Goal: Find contact information: Find contact information

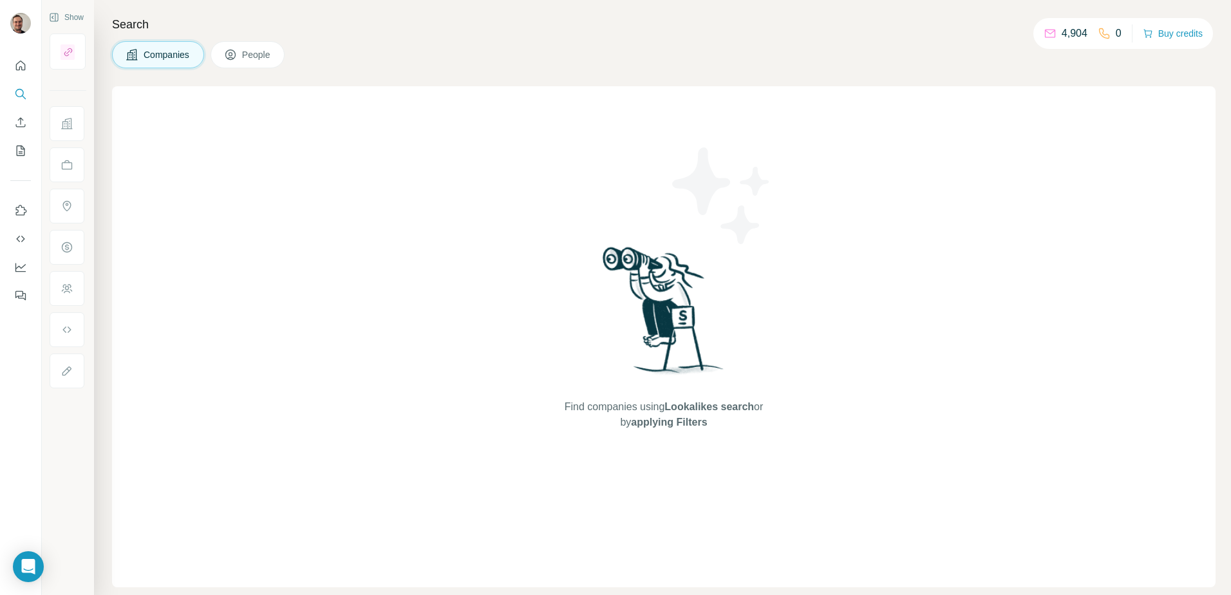
click at [262, 61] on button "People" at bounding box center [248, 54] width 75 height 27
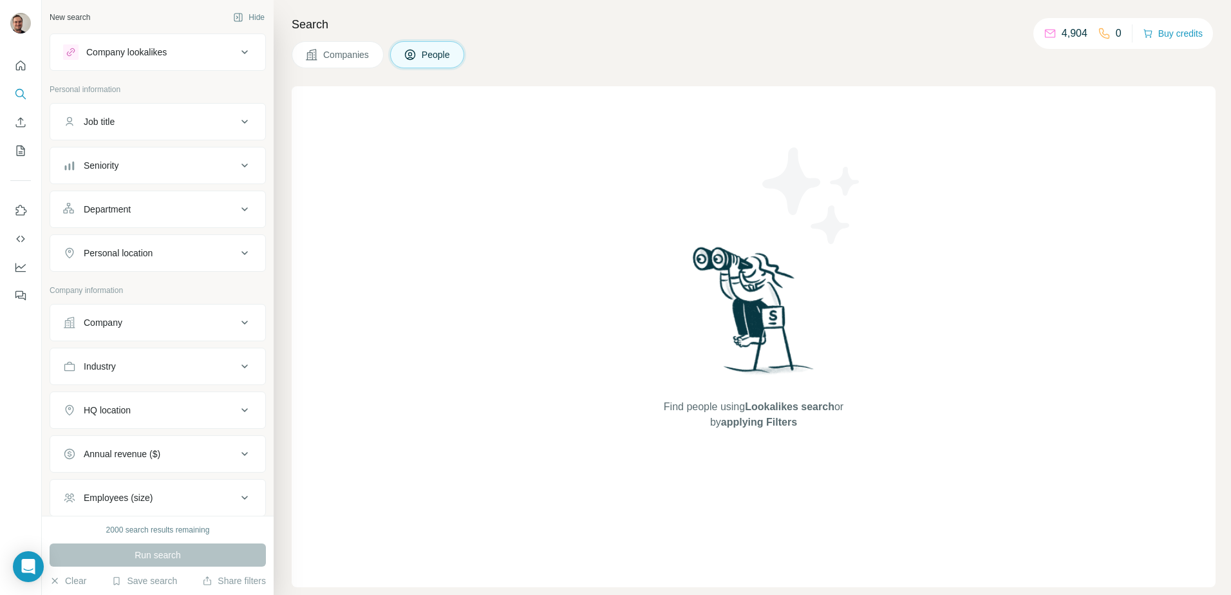
click at [129, 319] on div "Company" at bounding box center [150, 322] width 174 height 13
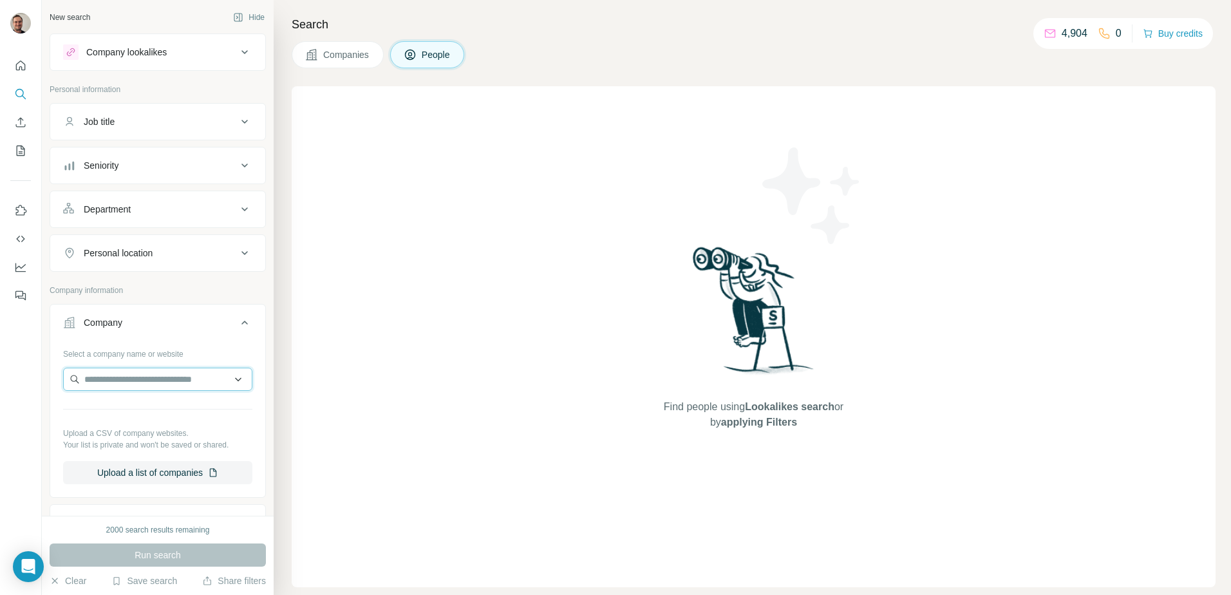
click at [127, 377] on input "text" at bounding box center [157, 379] width 189 height 23
type input "**********"
click at [136, 414] on p "Thintech Coatings" at bounding box center [136, 408] width 73 height 13
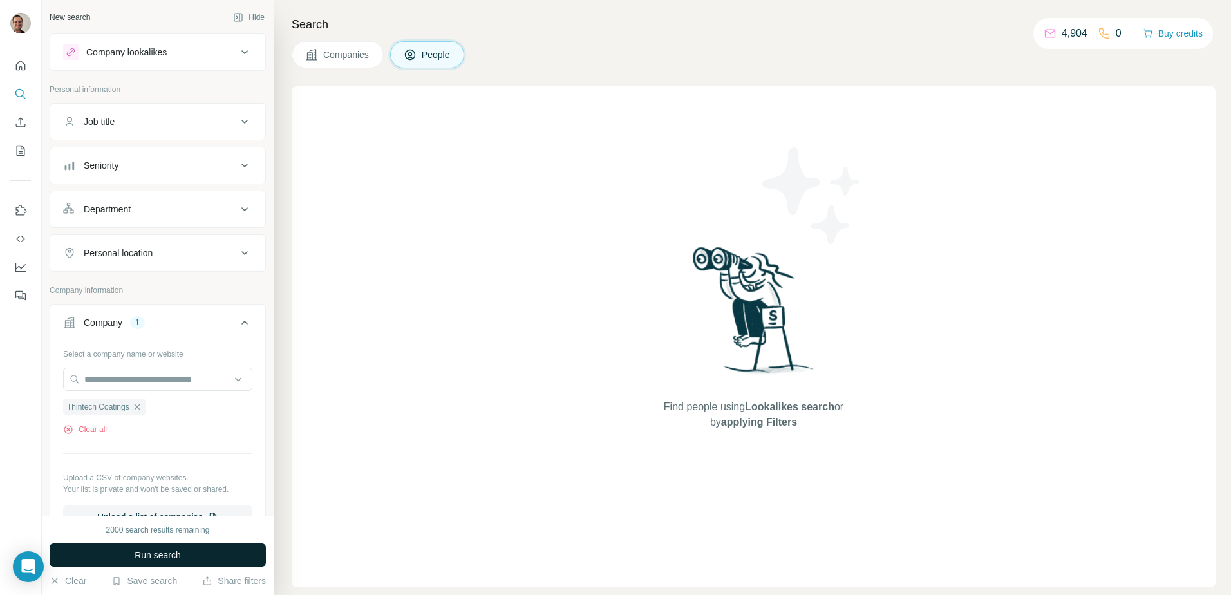
click at [151, 556] on span "Run search" at bounding box center [158, 554] width 46 height 13
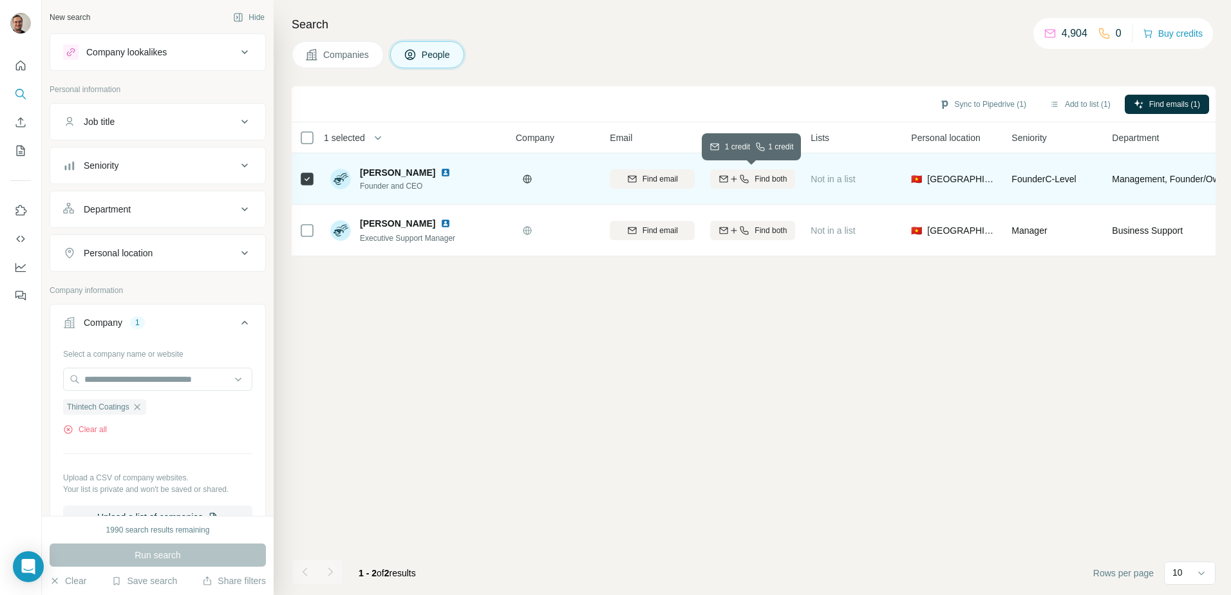
click at [758, 174] on span "Find both" at bounding box center [770, 179] width 32 height 12
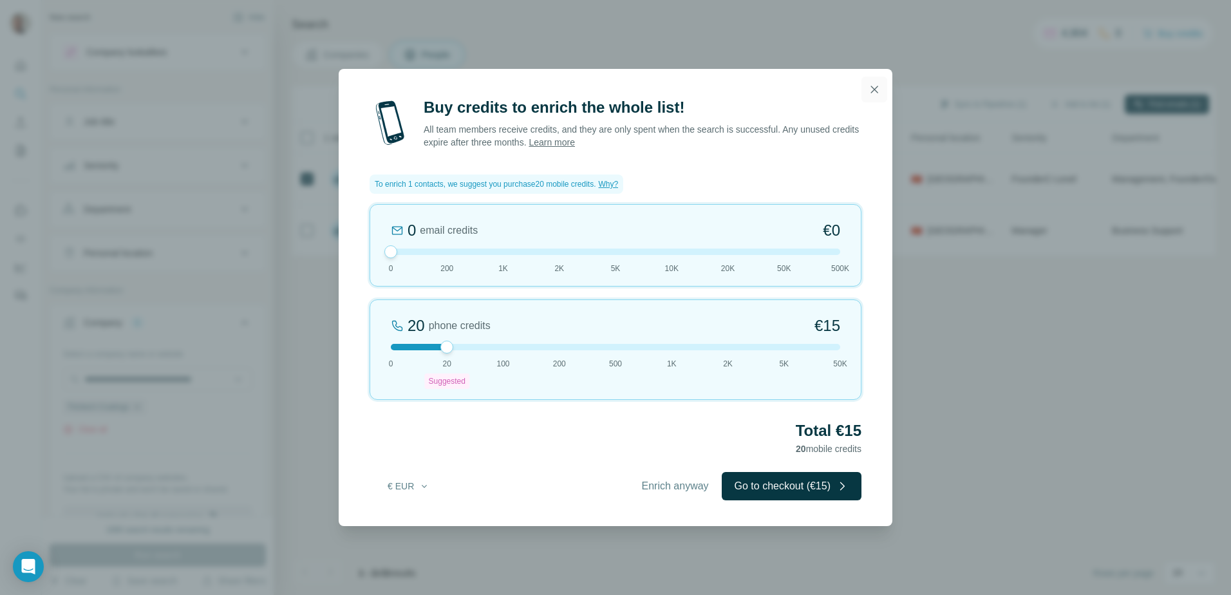
click at [876, 90] on icon "button" at bounding box center [874, 89] width 7 height 7
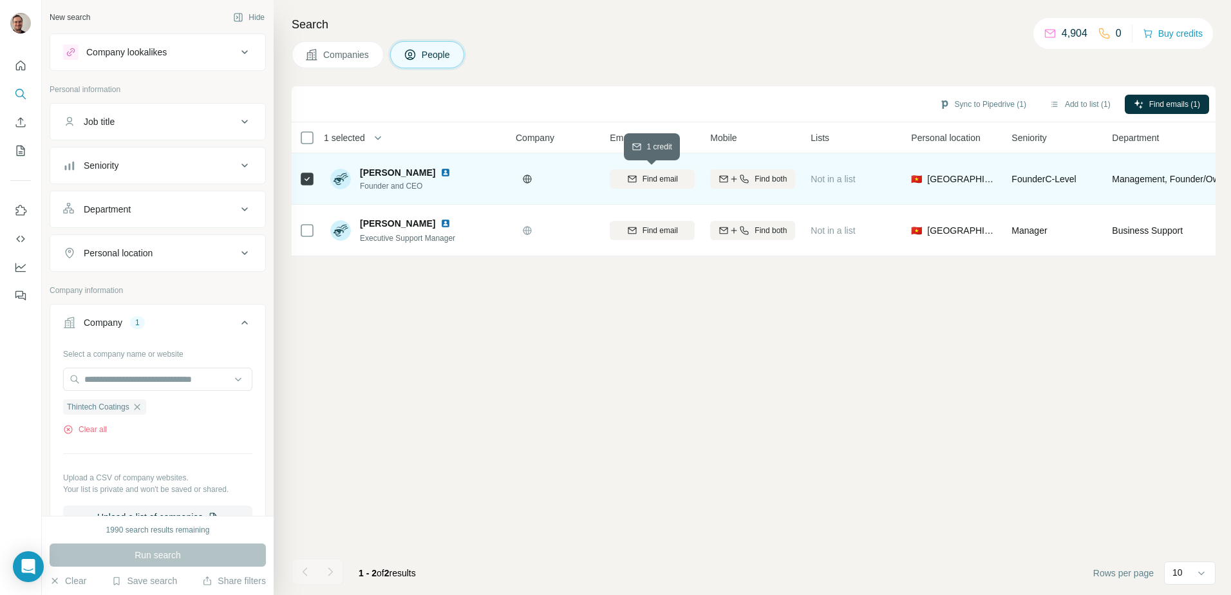
click at [662, 181] on span "Find email" at bounding box center [659, 179] width 35 height 12
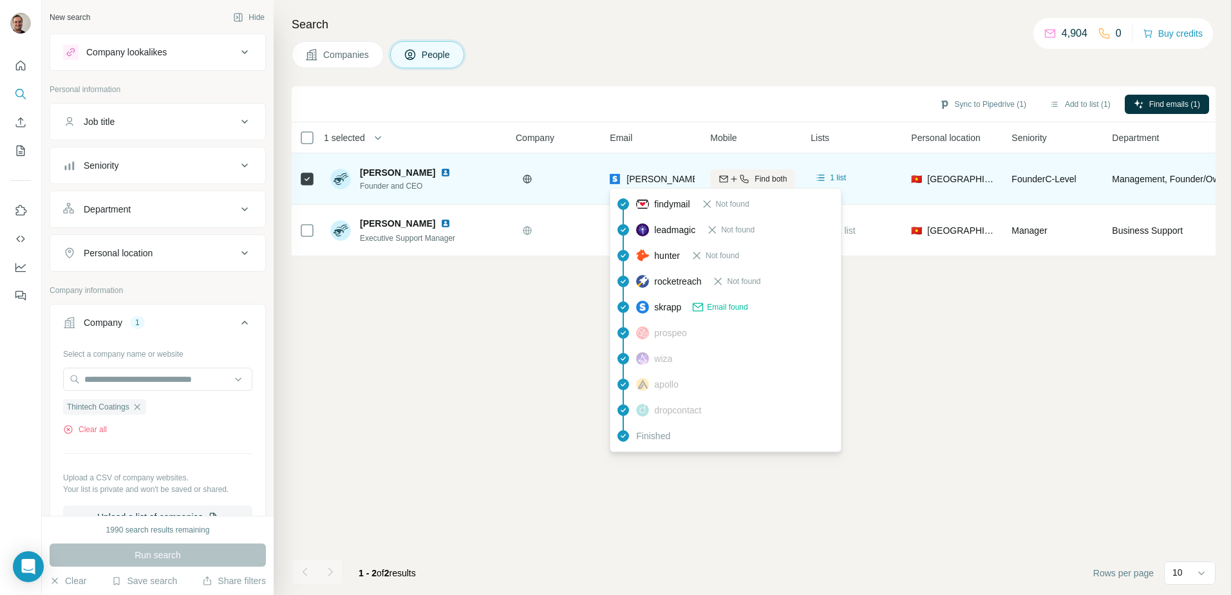
click at [653, 179] on span "[PERSON_NAME][EMAIL_ADDRESS][DOMAIN_NAME]" at bounding box center [739, 179] width 227 height 10
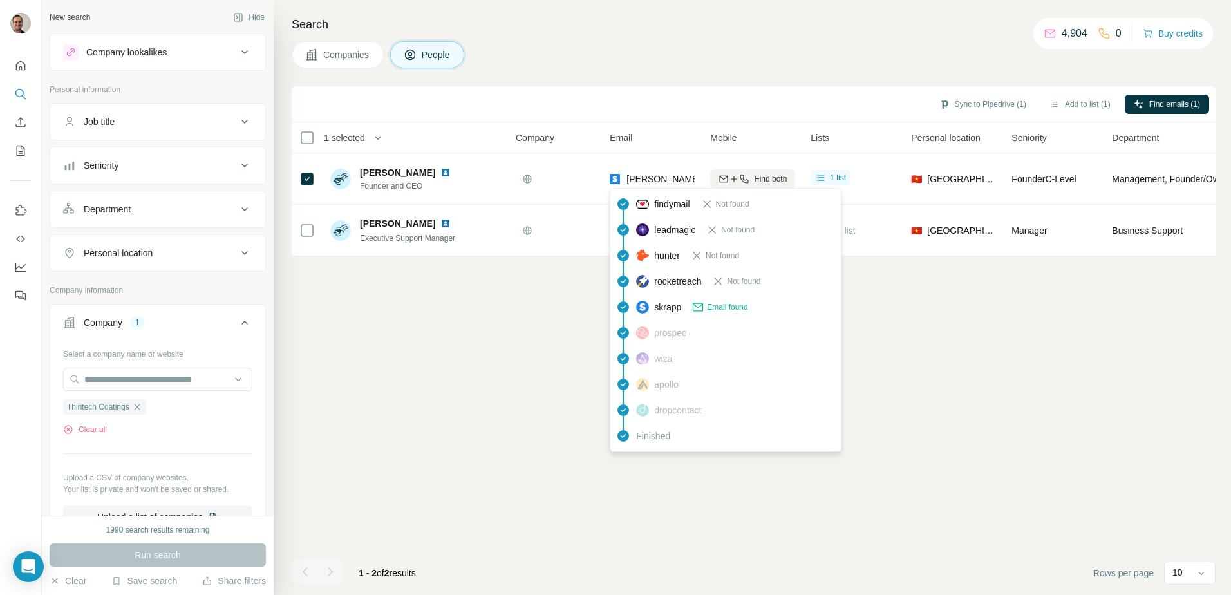
click at [832, 91] on div "Sync to Pipedrive (1) Add to list (1) Find emails (1)" at bounding box center [754, 104] width 924 height 36
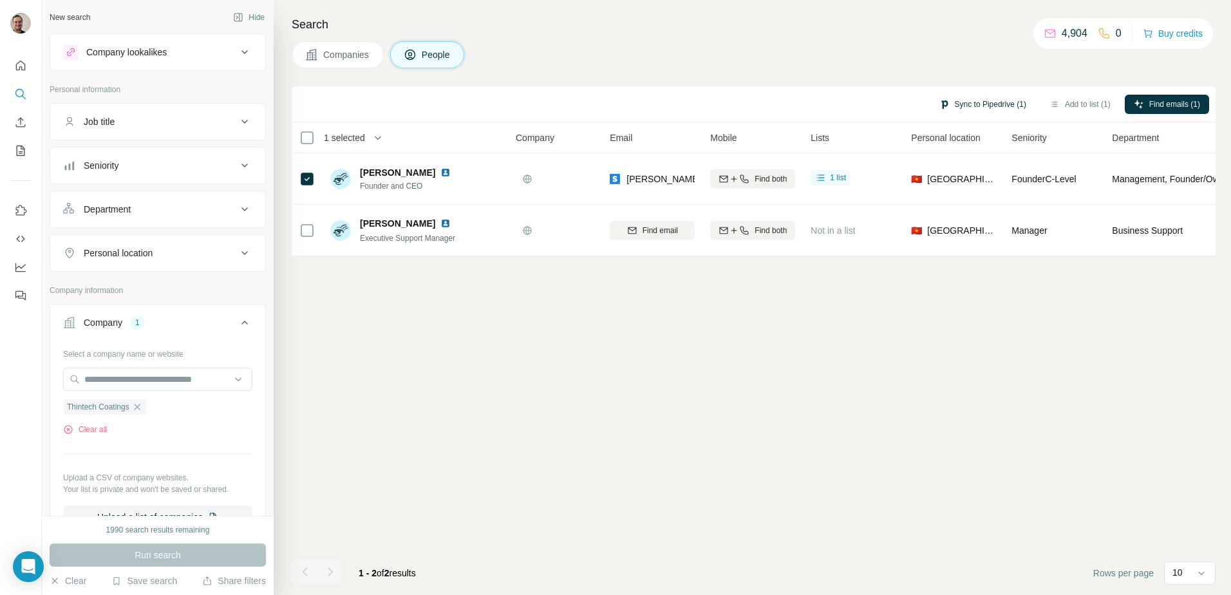
click at [986, 102] on button "Sync to Pipedrive (1)" at bounding box center [982, 104] width 105 height 19
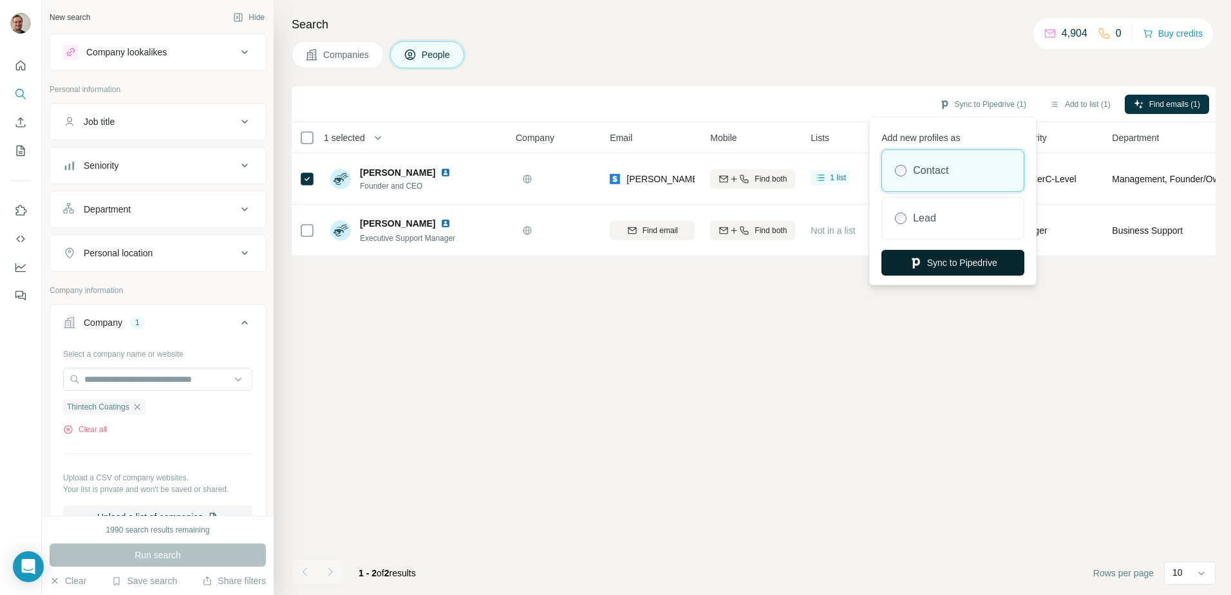
click at [944, 259] on button "Sync to Pipedrive" at bounding box center [952, 263] width 143 height 26
